Goal: Complete application form: Complete application form

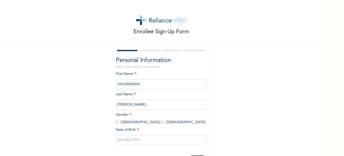
click at [116, 123] on input "radio" at bounding box center [117, 122] width 3 height 5
radio input "true"
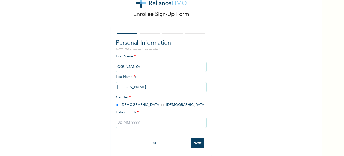
click at [127, 119] on input "text" at bounding box center [161, 122] width 91 height 10
select select "8"
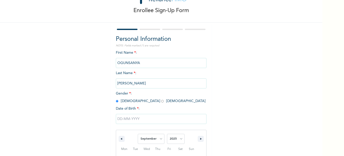
scroll to position [73, 0]
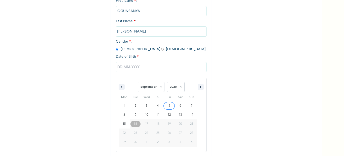
type input "[DATE]"
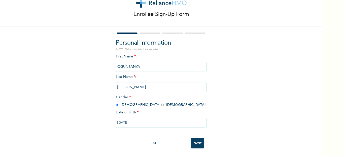
scroll to position [21, 0]
click at [172, 121] on input "[DATE]" at bounding box center [161, 122] width 91 height 10
select select "8"
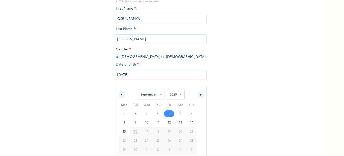
scroll to position [73, 0]
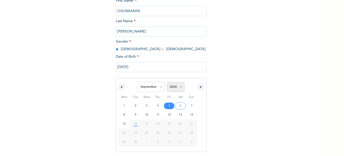
click at [177, 89] on select "2025 2024 2023 2022 2021 2020 2019 2018 2017 2016 2015 2014 2013 2012 2011 2010…" at bounding box center [176, 87] width 18 height 10
select select "1992"
click at [167, 82] on select "2025 2024 2023 2022 2021 2020 2019 2018 2017 2016 2015 2014 2013 2012 2011 2010…" at bounding box center [176, 87] width 18 height 10
type input "[DATE]"
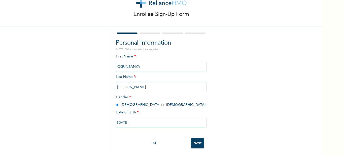
click at [193, 140] on input "Next" at bounding box center [197, 143] width 13 height 10
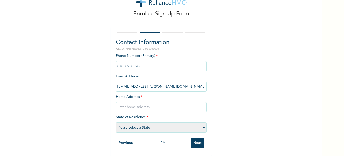
click at [146, 103] on input "text" at bounding box center [161, 107] width 91 height 10
type input "No 16 Eredo"
select select "25"
click at [144, 102] on input "No 16 Eredo" at bounding box center [161, 107] width 91 height 10
type input "No 16 Eredo Epe"
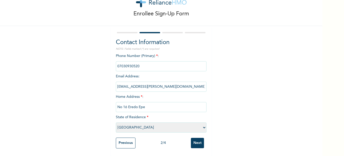
click at [195, 141] on input "Next" at bounding box center [197, 143] width 13 height 10
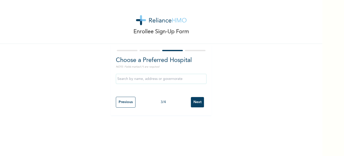
click at [194, 100] on input "Next" at bounding box center [197, 102] width 13 height 10
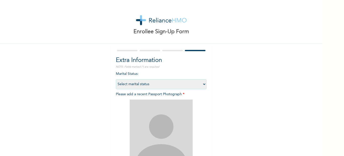
click at [202, 84] on select "Select marital status [DEMOGRAPHIC_DATA] Married [DEMOGRAPHIC_DATA] Widow/[DEMO…" at bounding box center [161, 84] width 91 height 10
select select "2"
click at [116, 79] on select "Select marital status [DEMOGRAPHIC_DATA] Married [DEMOGRAPHIC_DATA] Widow/[DEMO…" at bounding box center [161, 84] width 91 height 10
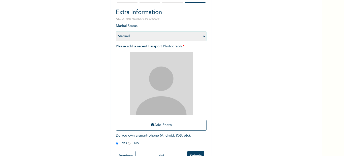
scroll to position [65, 0]
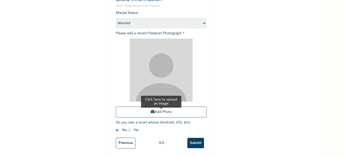
click at [169, 110] on button "Add Photo" at bounding box center [161, 111] width 91 height 11
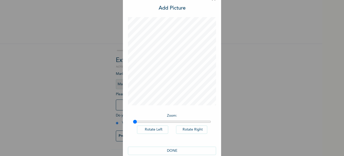
scroll to position [20, 0]
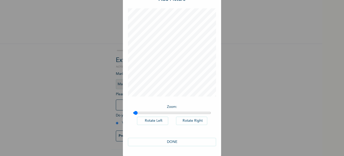
type input "1"
drag, startPoint x: 134, startPoint y: 112, endPoint x: 130, endPoint y: 105, distance: 7.8
click at [133, 111] on input "range" at bounding box center [172, 113] width 78 height 4
click at [167, 142] on button "DONE" at bounding box center [172, 142] width 88 height 8
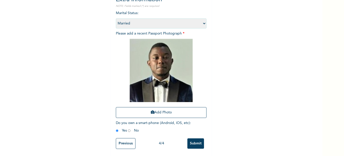
scroll to position [65, 0]
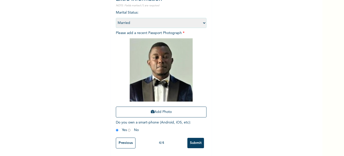
click at [193, 138] on input "Submit" at bounding box center [195, 143] width 17 height 10
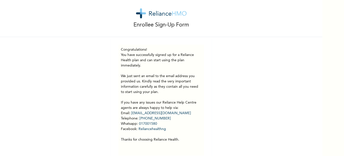
scroll to position [0, 0]
